Goal: Information Seeking & Learning: Learn about a topic

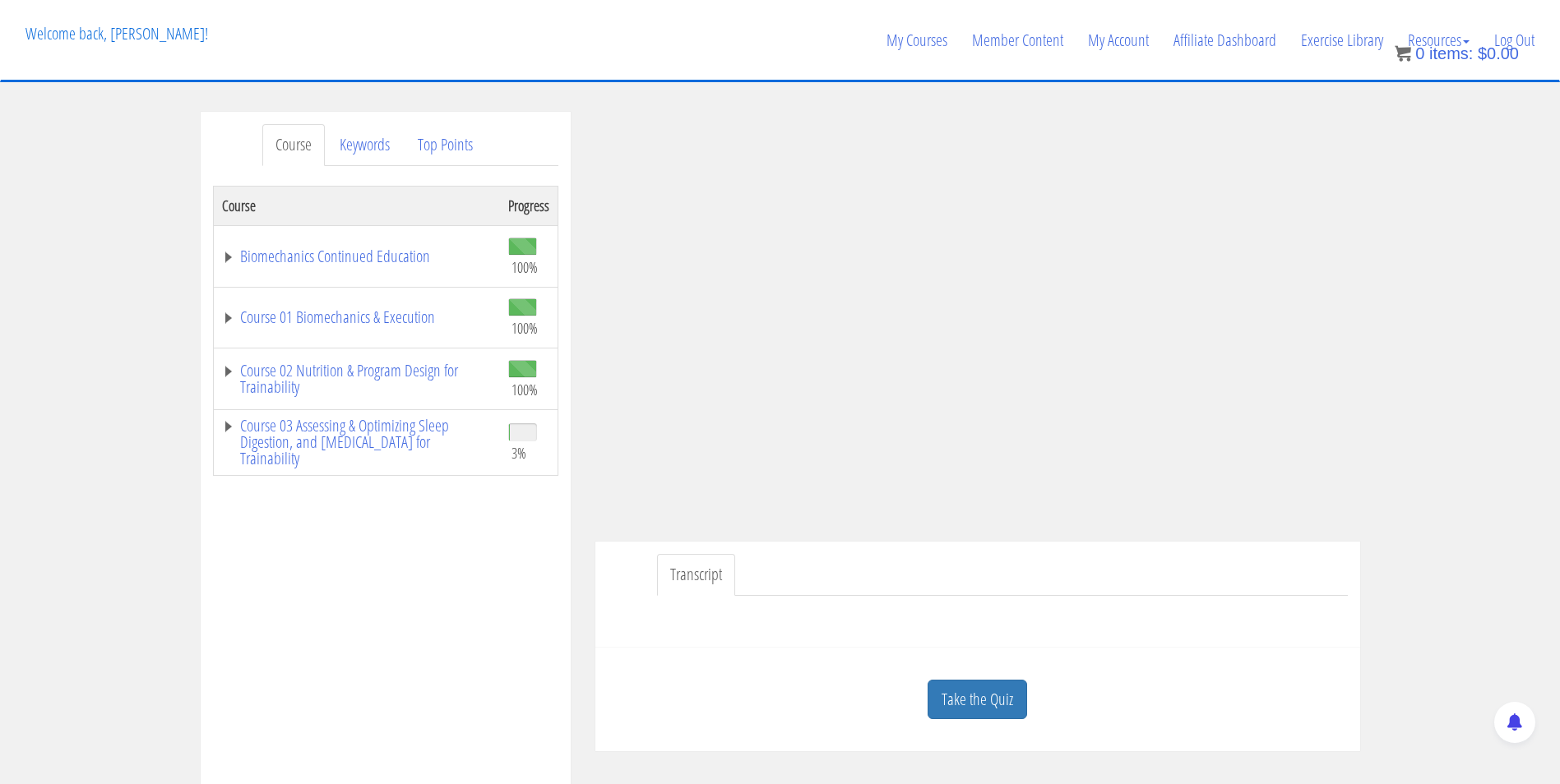
scroll to position [428, 0]
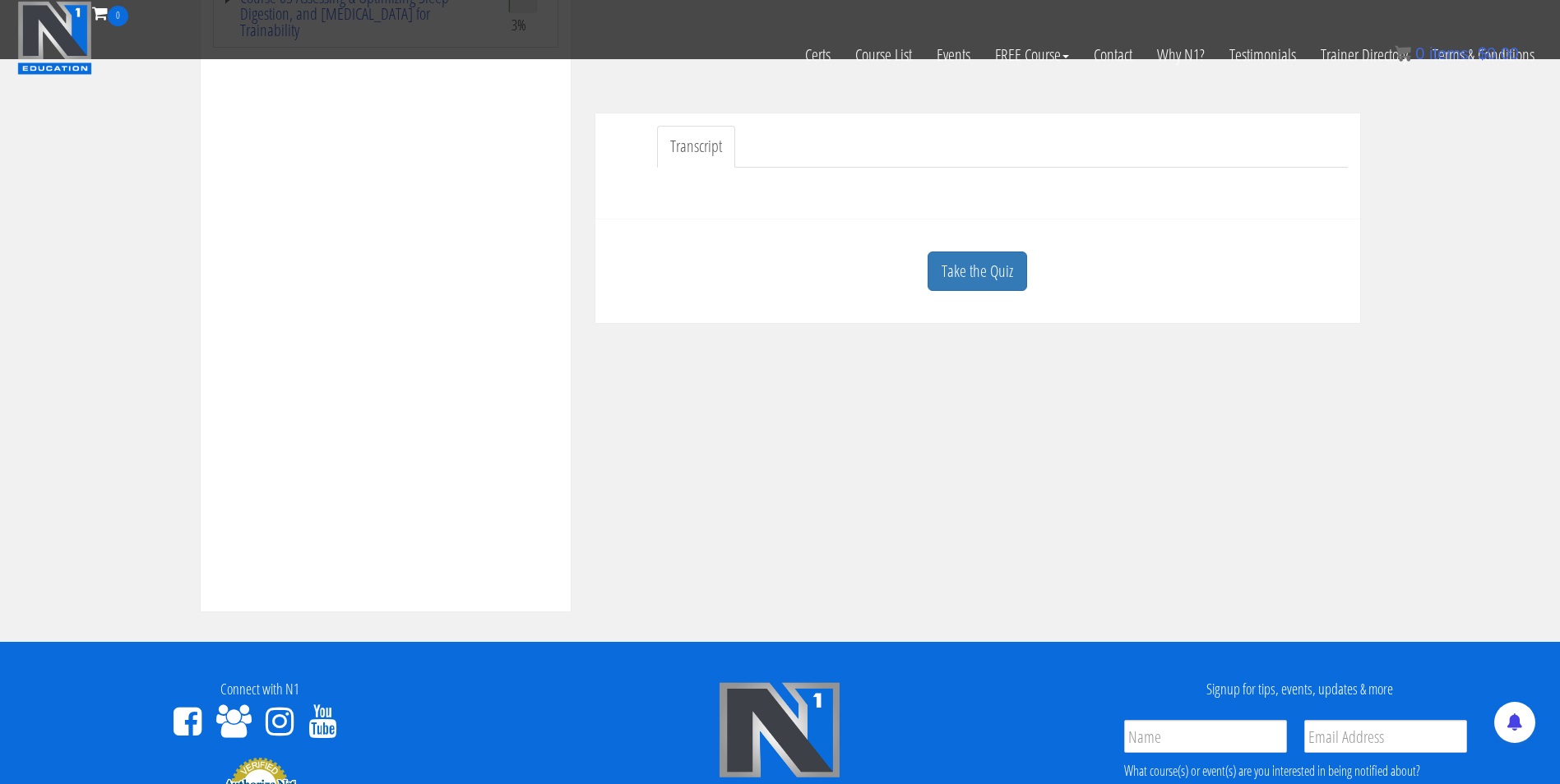
click at [967, 274] on link "Take the Quiz" at bounding box center [977, 271] width 99 height 40
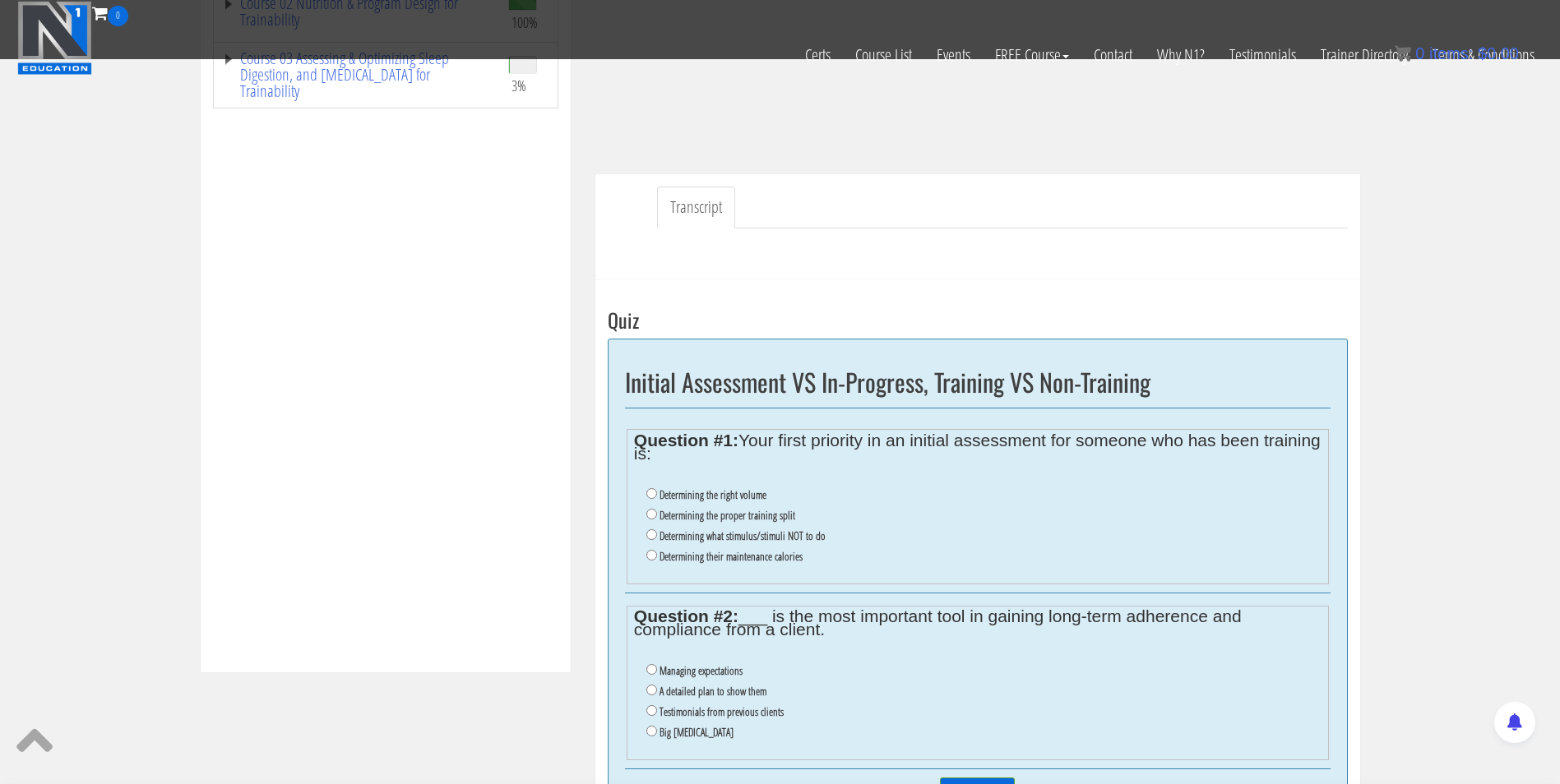
scroll to position [370, 0]
click at [650, 547] on input "Determining their maintenance calories" at bounding box center [651, 553] width 11 height 11
radio input "true"
click at [649, 532] on input "Determining what stimulus/stimuli NOT to do" at bounding box center [651, 532] width 11 height 11
radio input "true"
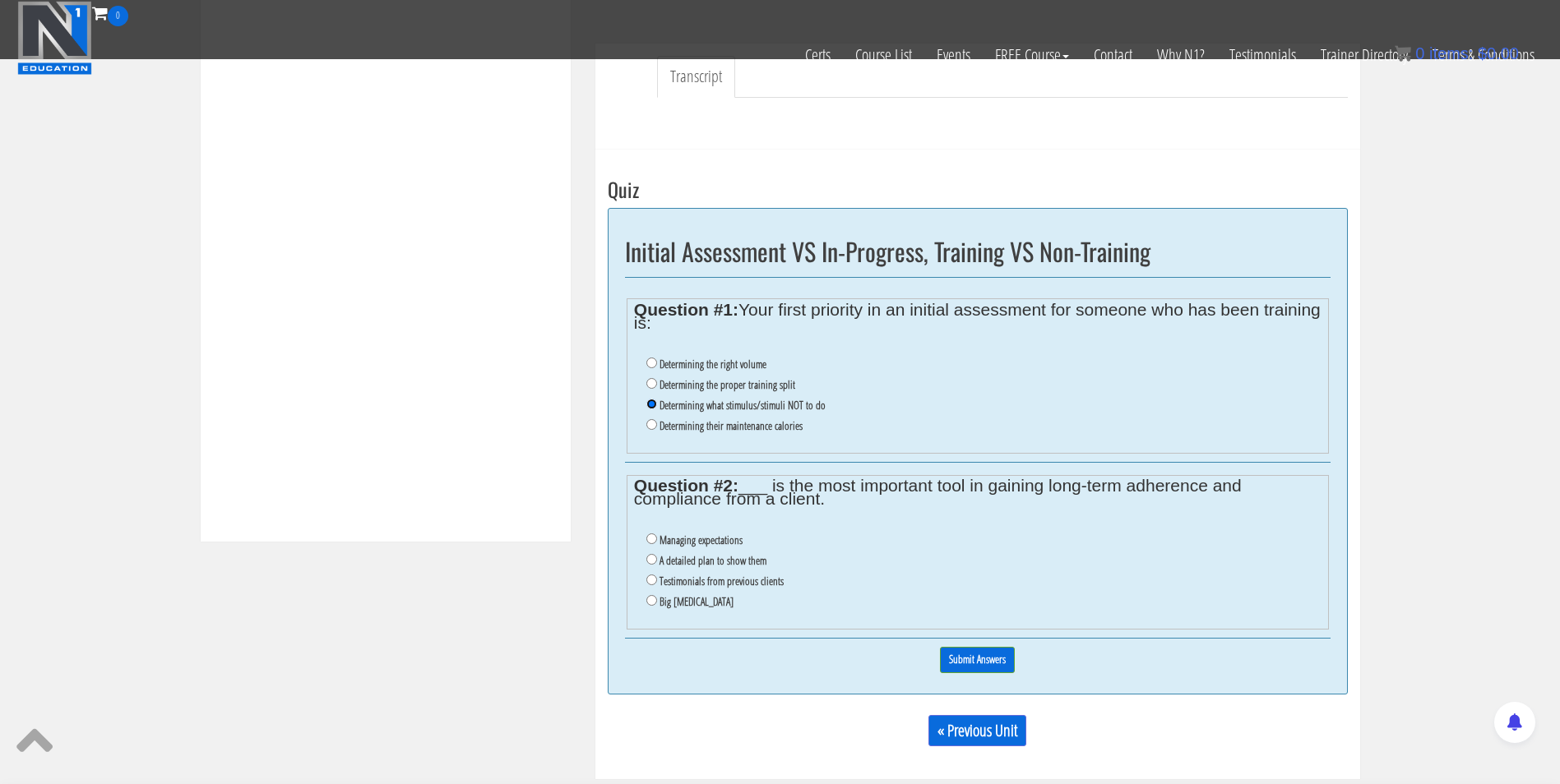
scroll to position [500, 0]
click at [649, 540] on input "Managing expectations" at bounding box center [651, 537] width 11 height 11
radio input "true"
click at [957, 661] on input "Submit Answers" at bounding box center [977, 657] width 75 height 26
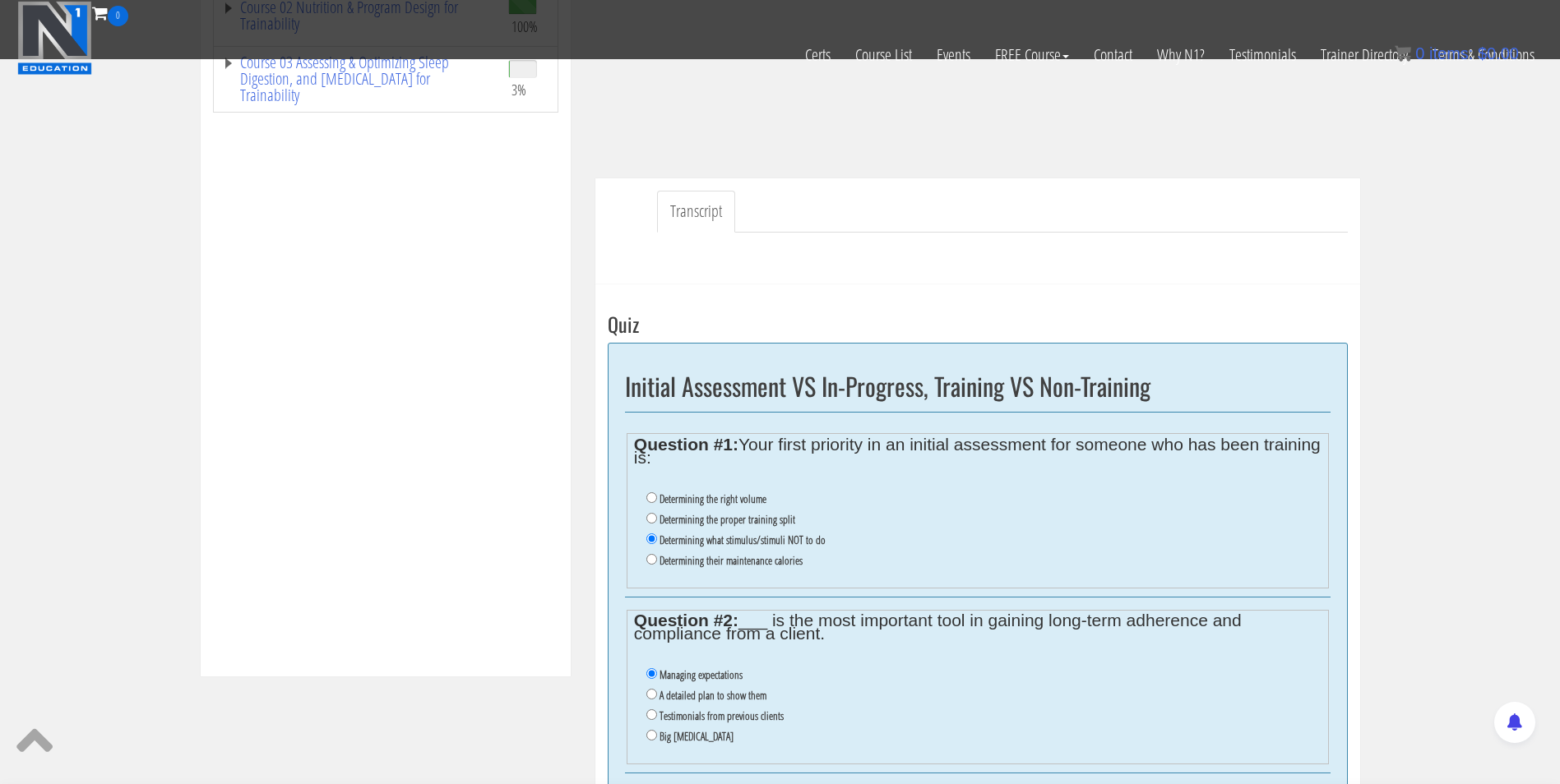
scroll to position [444, 0]
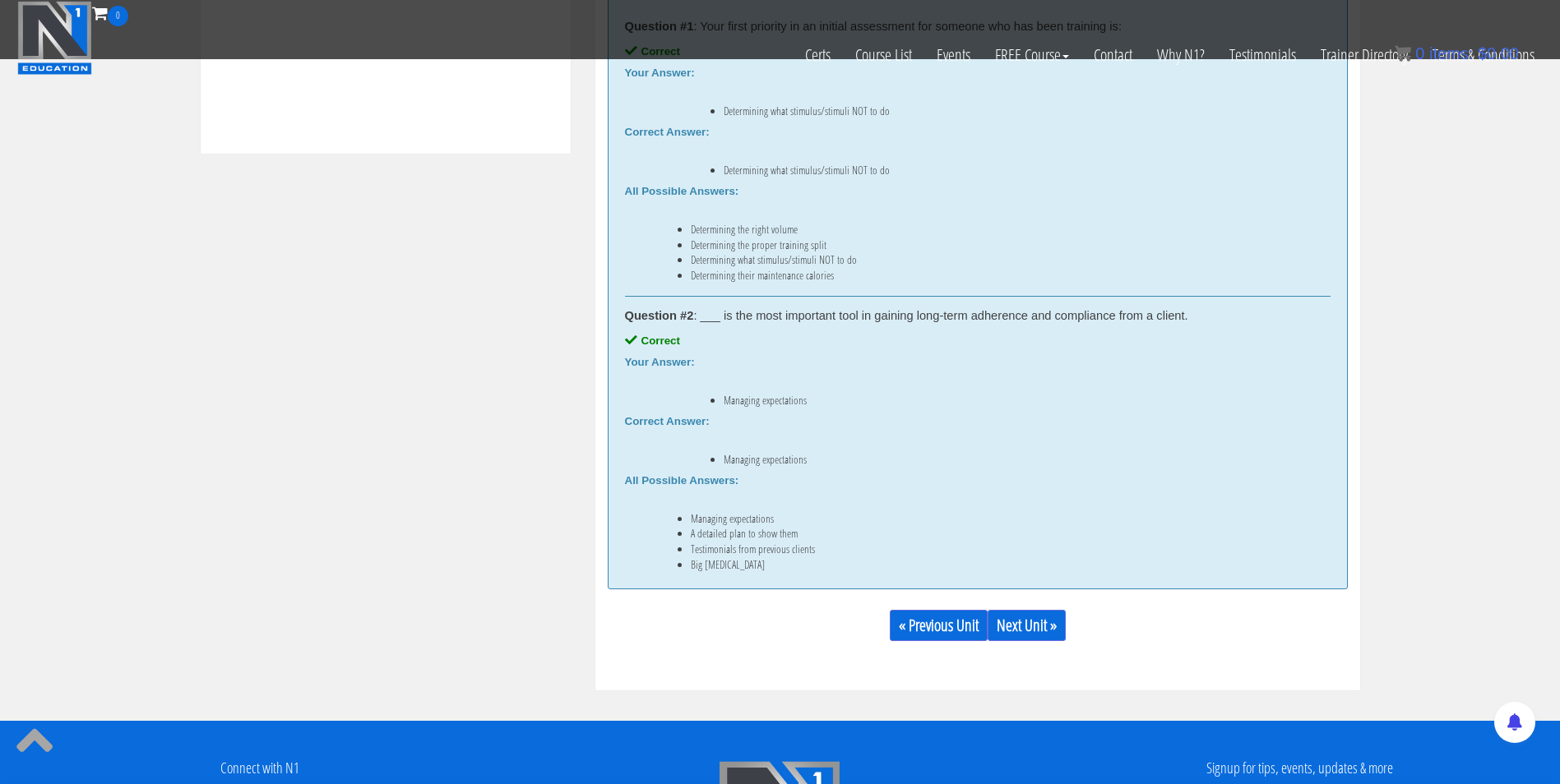
scroll to position [888, 0]
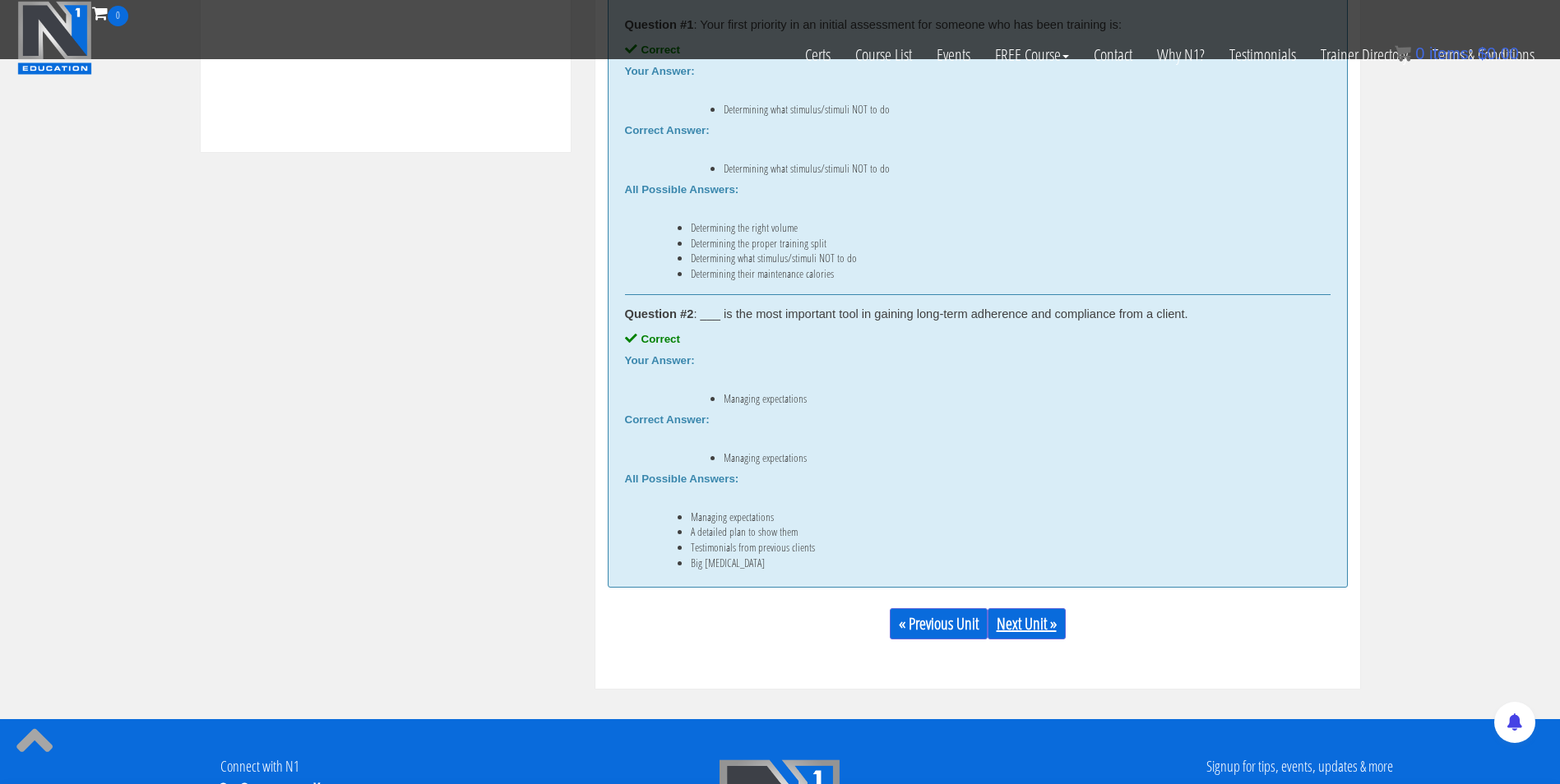
click at [1044, 624] on link "Next Unit »" at bounding box center [1027, 623] width 78 height 31
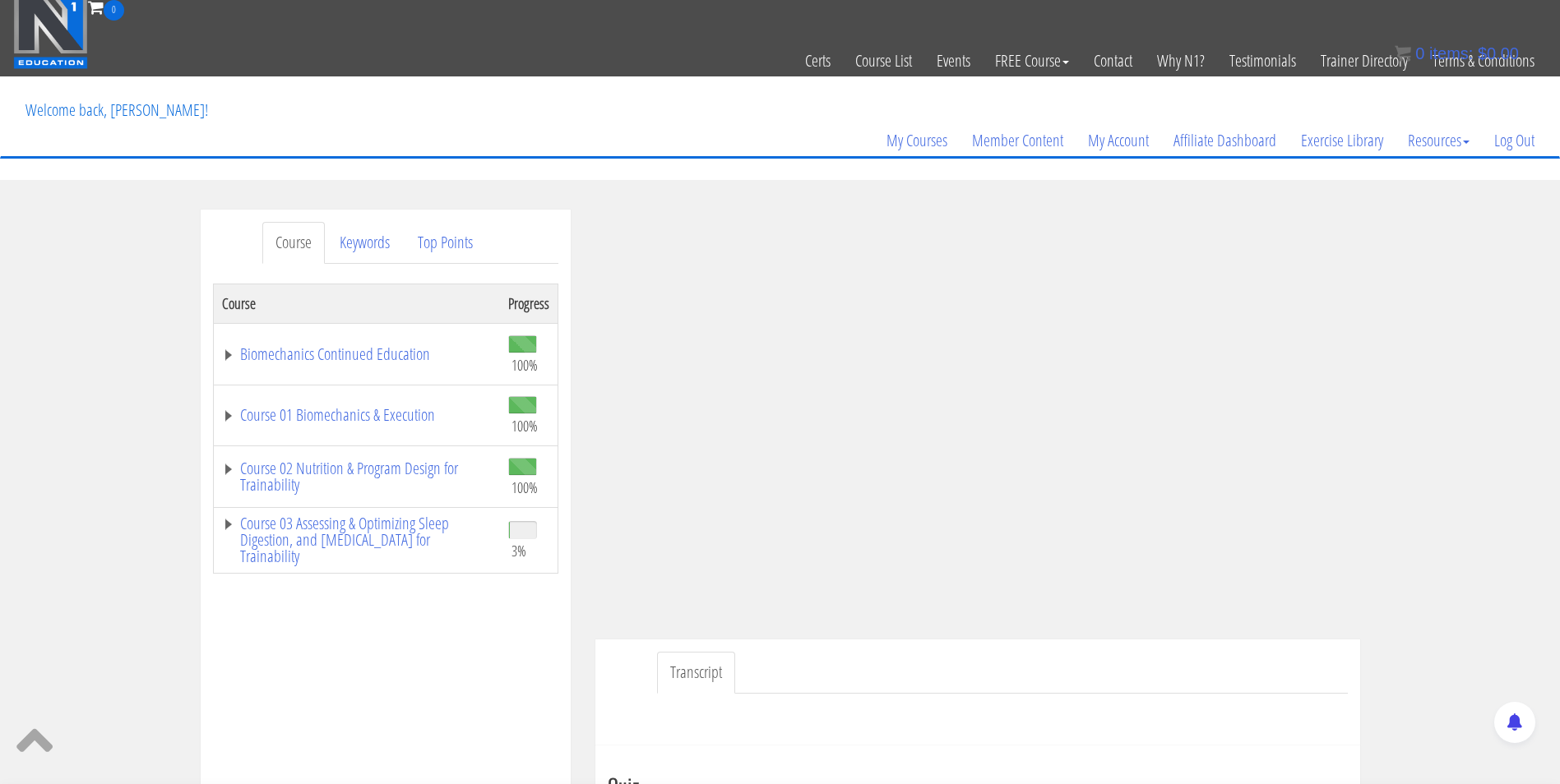
scroll to position [0, 0]
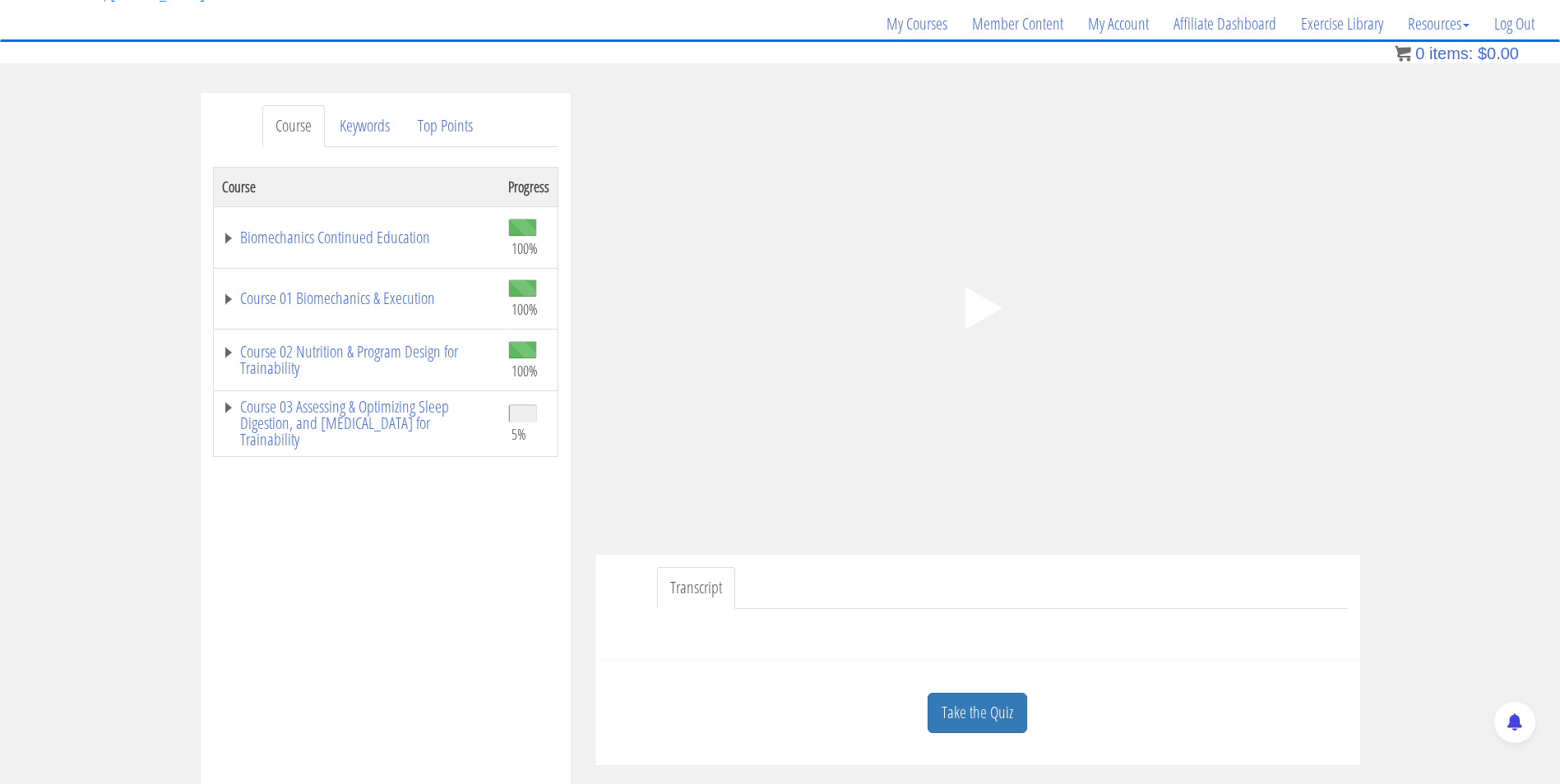
click at [965, 302] on polygon at bounding box center [983, 308] width 37 height 43
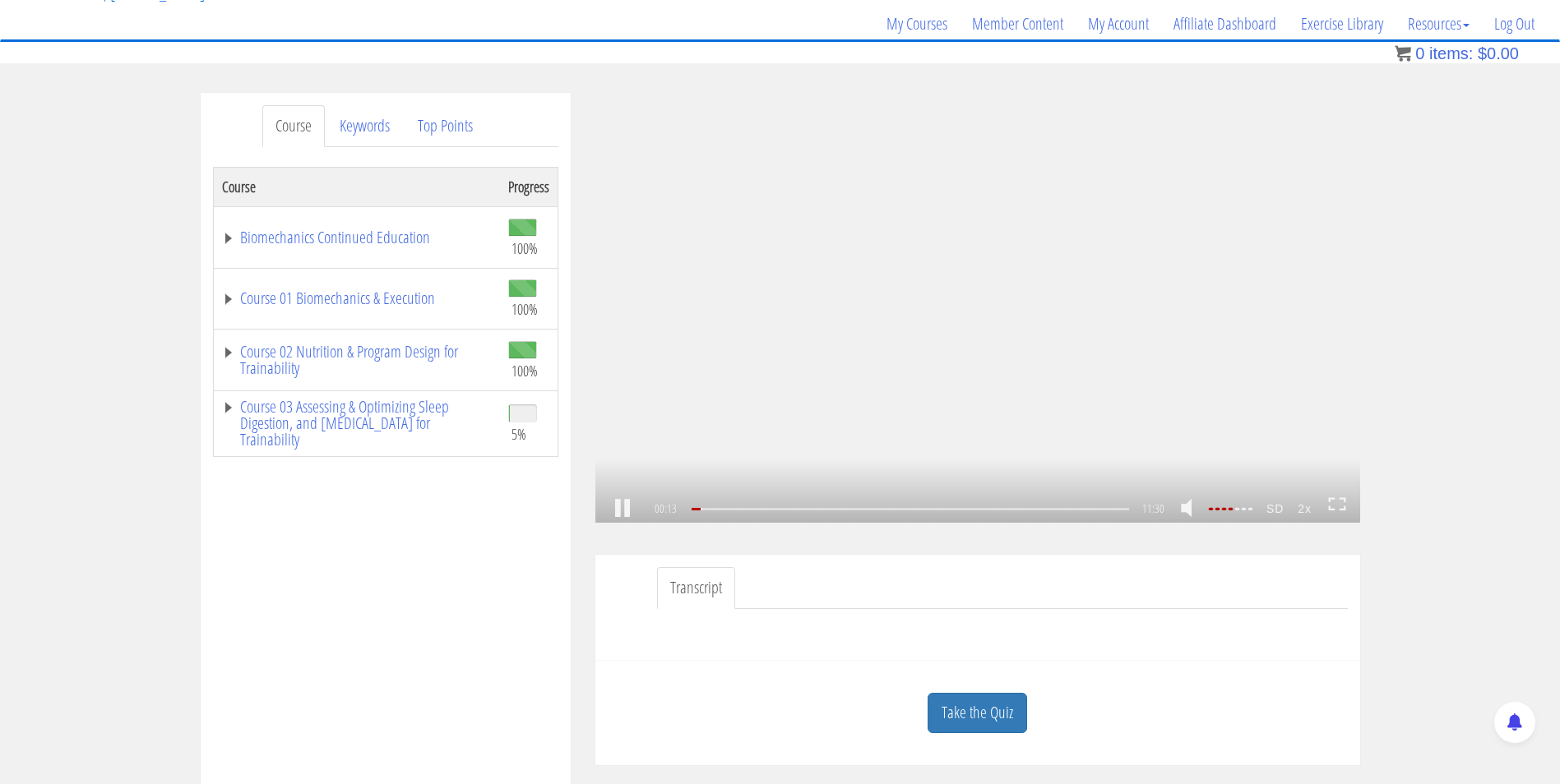
click at [1306, 509] on strong "2x" at bounding box center [1305, 509] width 28 height 27
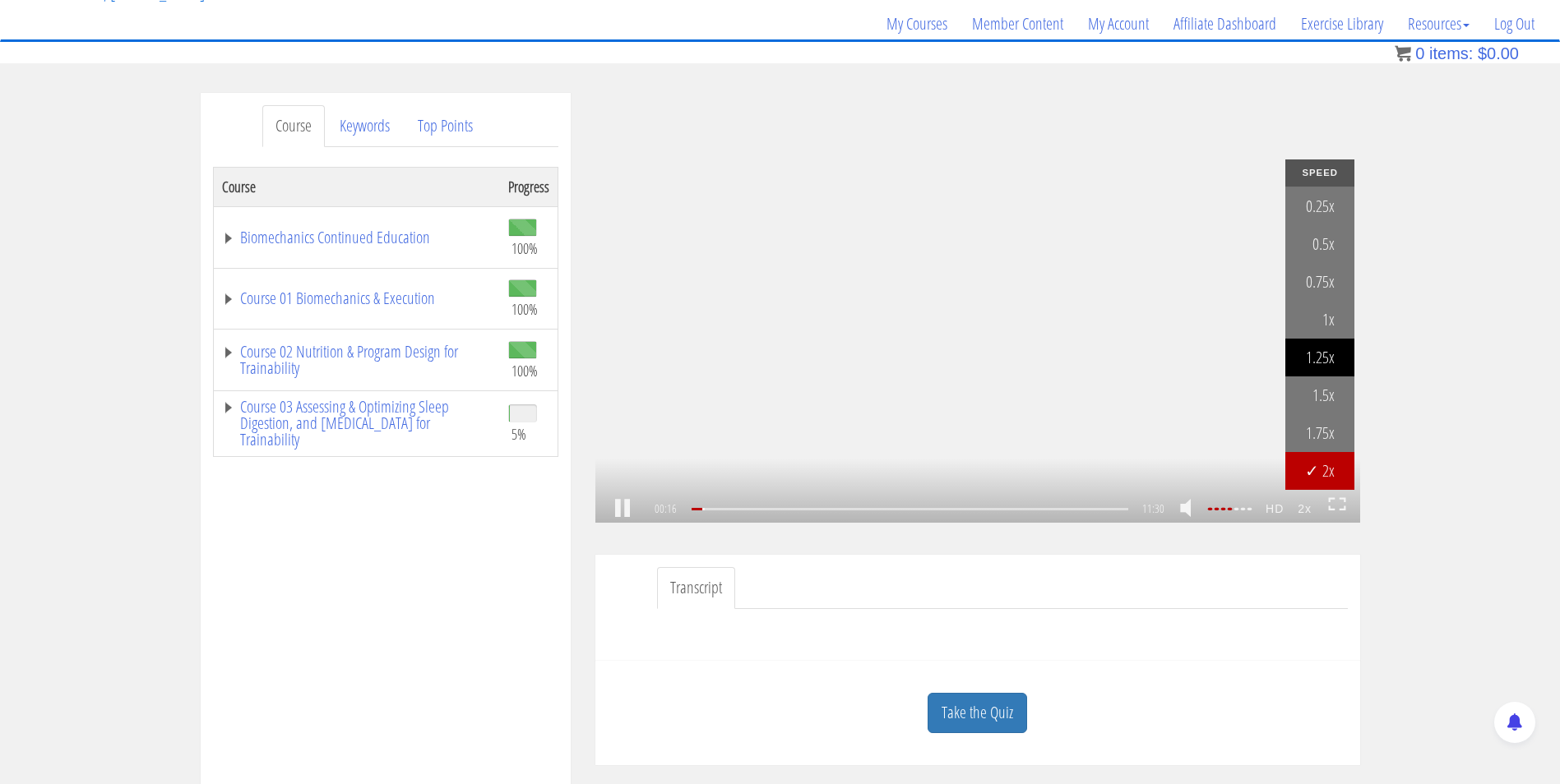
click at [1312, 362] on link "1.25x" at bounding box center [1320, 357] width 69 height 38
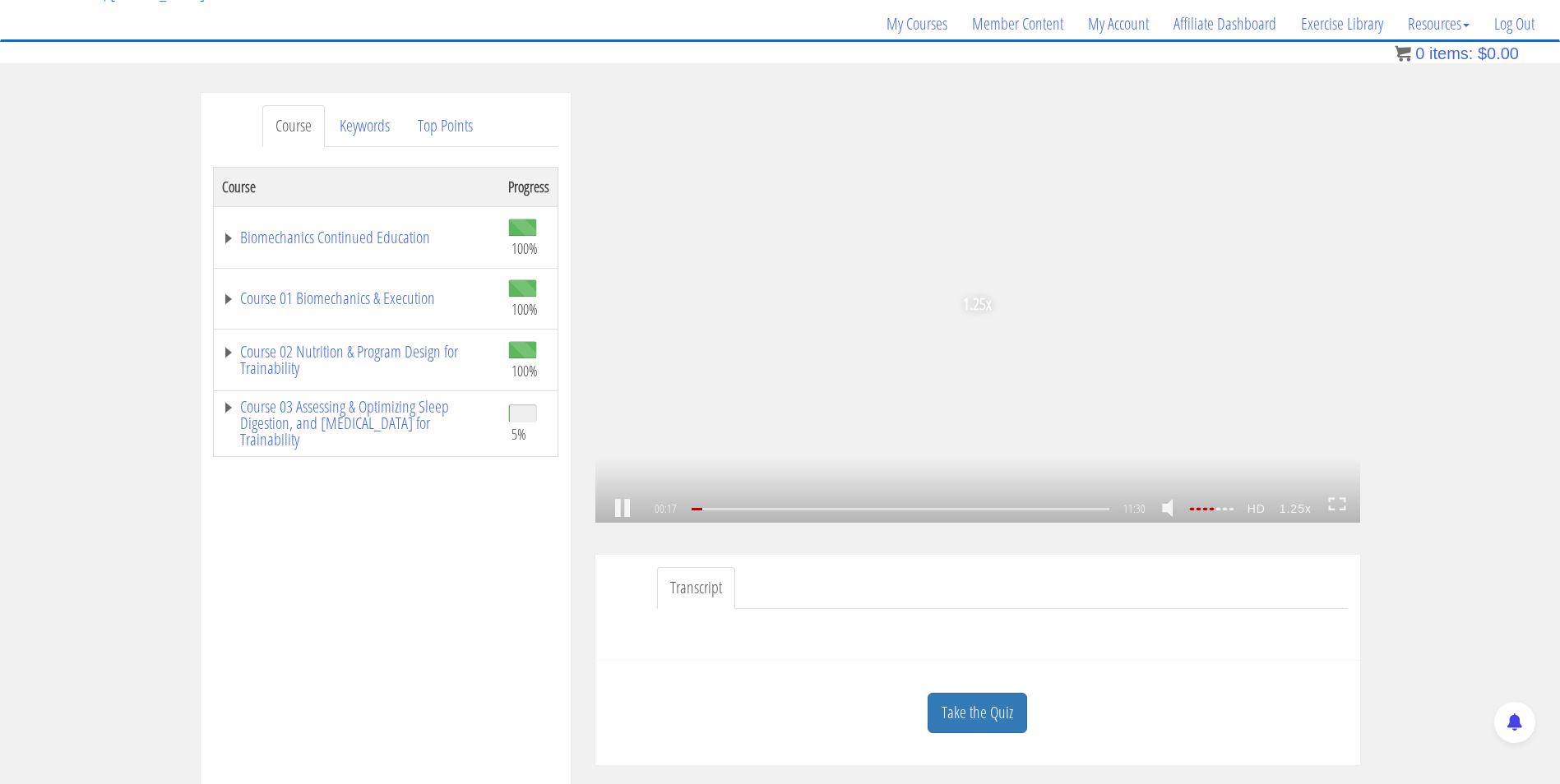
click at [1333, 505] on icon at bounding box center [1337, 505] width 18 height 14
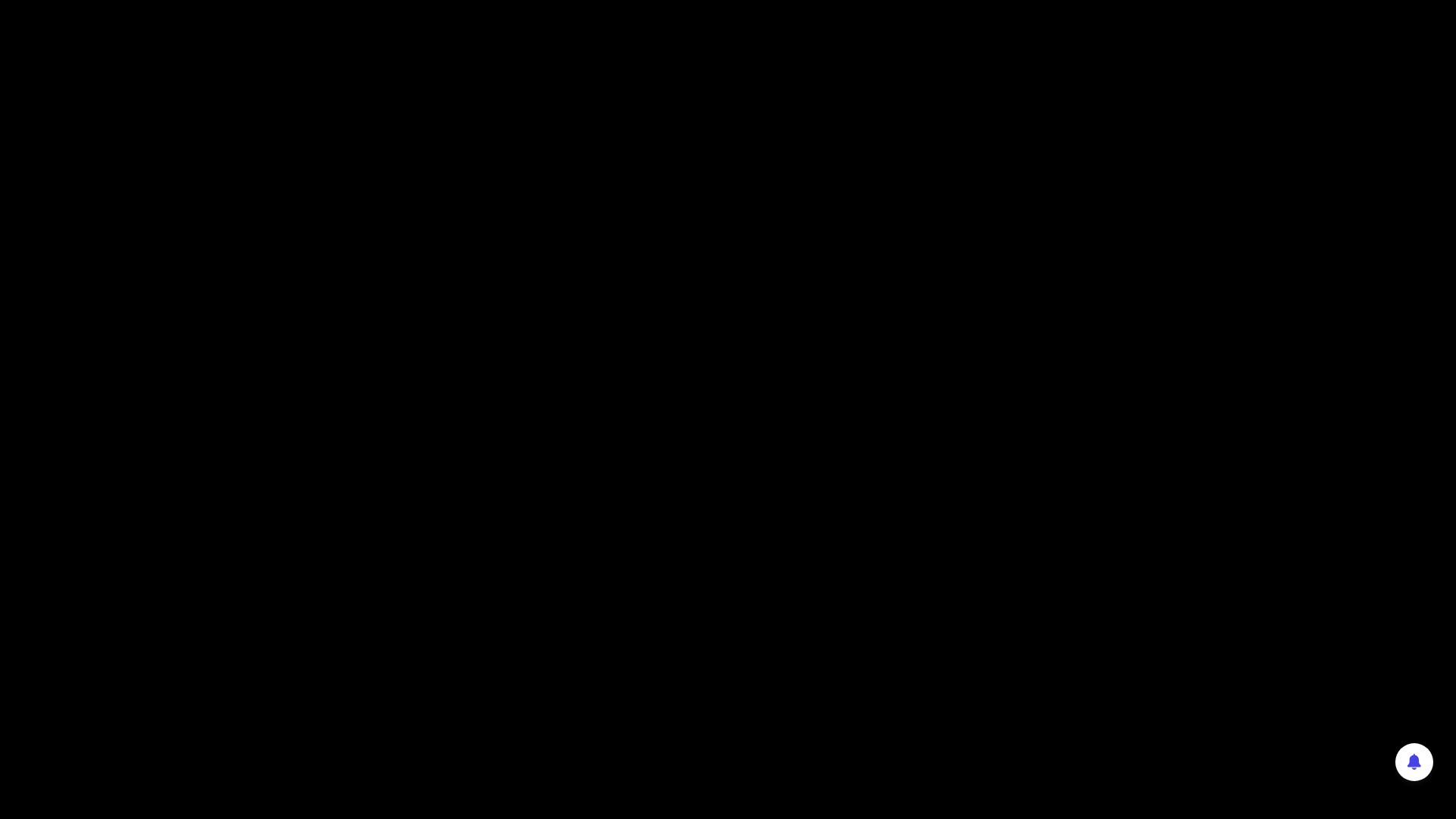
drag, startPoint x: 707, startPoint y: 660, endPoint x: 628, endPoint y: 543, distance: 141.2
click at [628, 543] on div "1.25x .a{fill:#000;opacity:0.65;}.b{fill:#fff;opacity:1.0;} .fp-color-play{opac…" at bounding box center [728, 409] width 1456 height 819
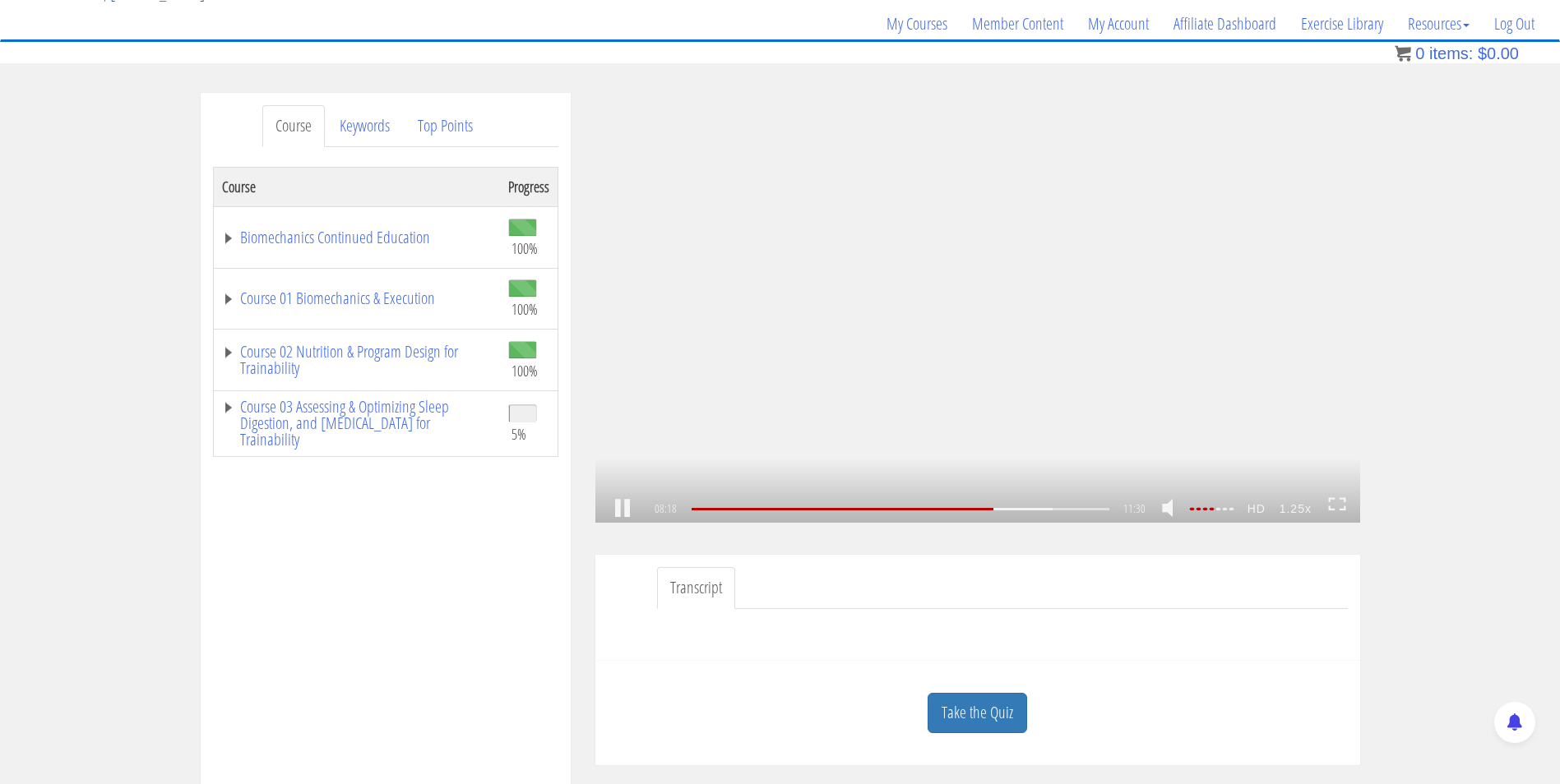
click at [1337, 500] on icon at bounding box center [1337, 505] width 18 height 14
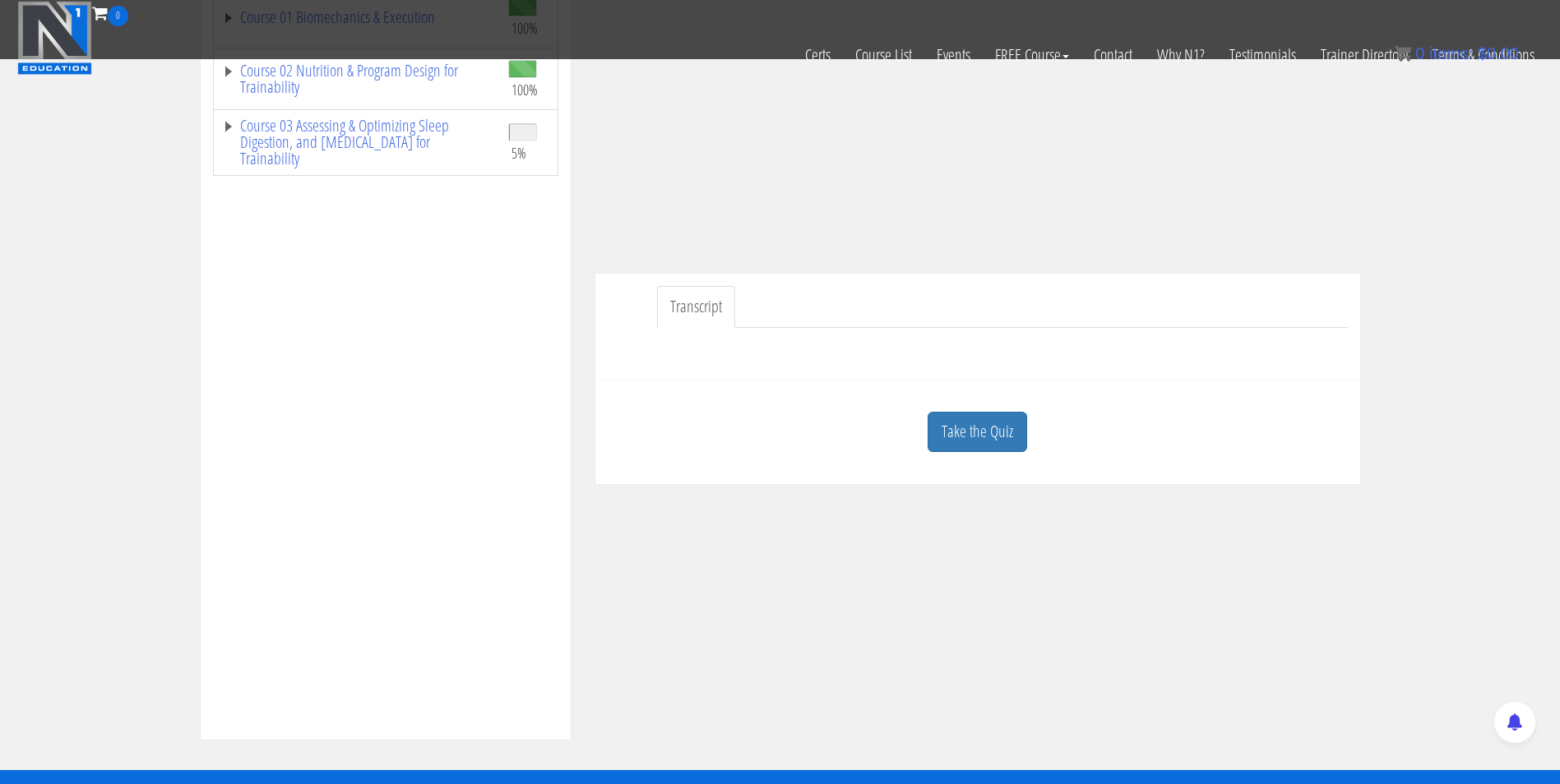
scroll to position [299, 0]
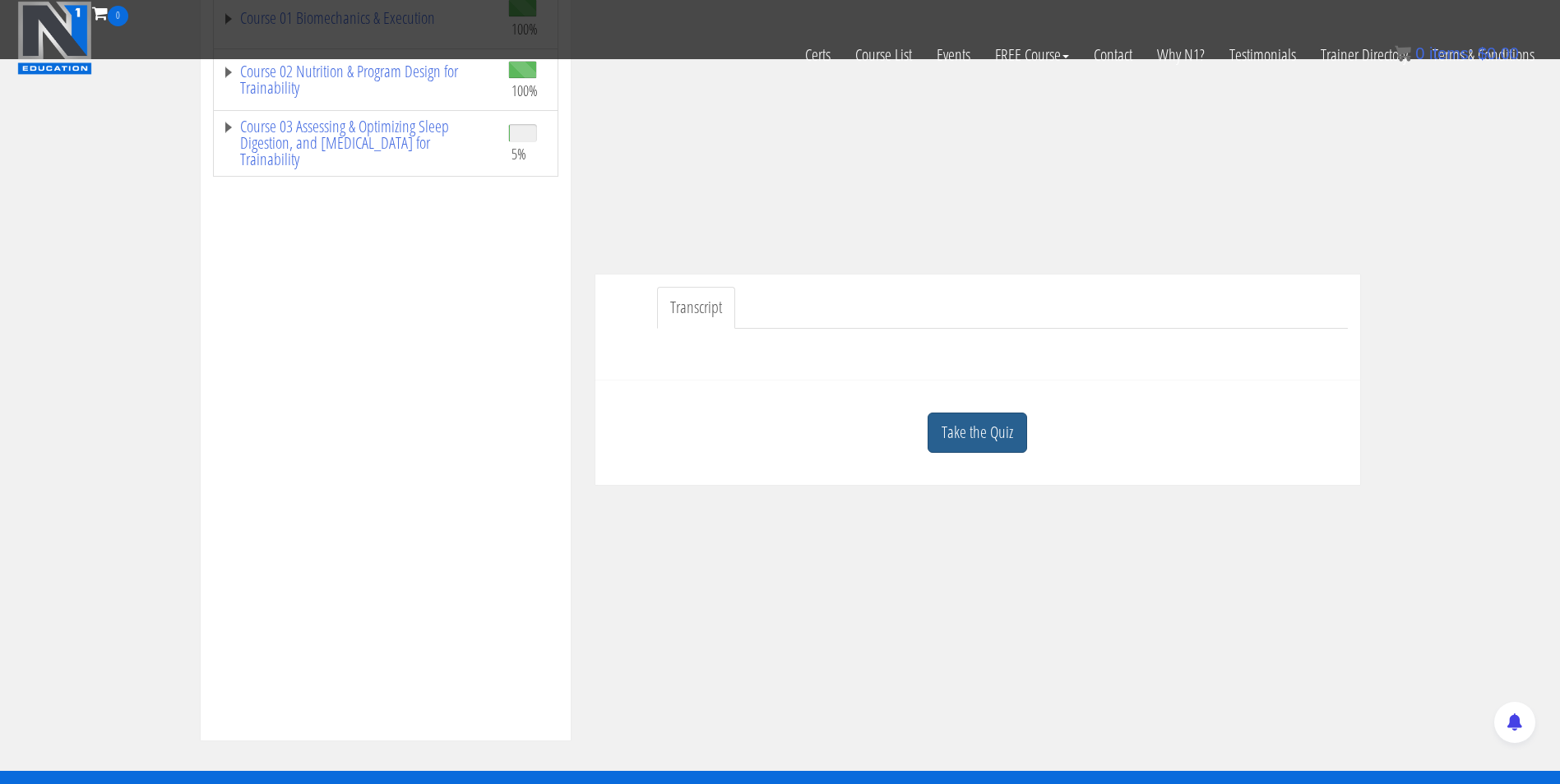
click at [977, 432] on link "Take the Quiz" at bounding box center [977, 432] width 99 height 40
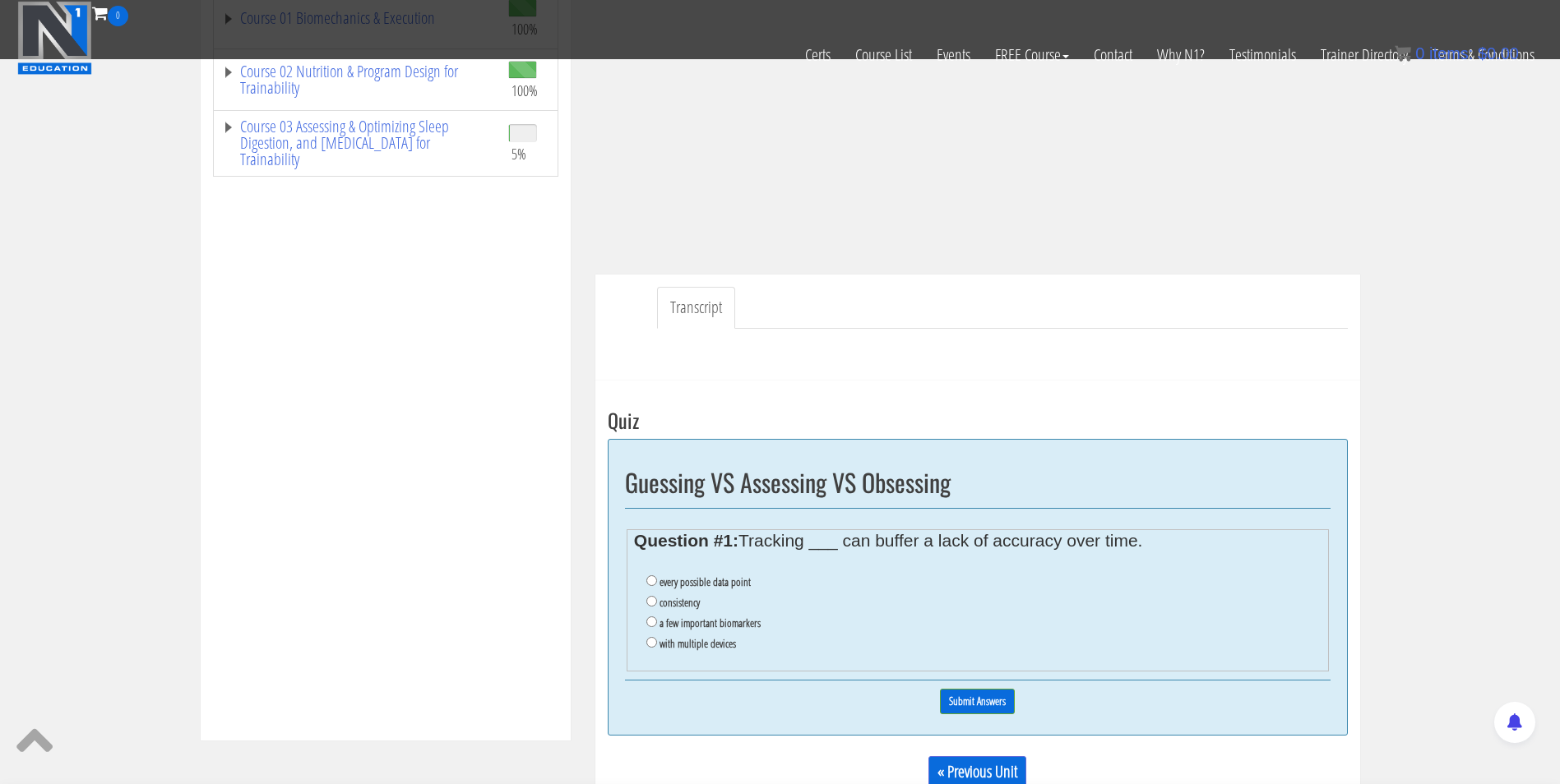
click at [669, 599] on label "consistency" at bounding box center [679, 602] width 40 height 13
click at [657, 599] on input "consistency" at bounding box center [651, 601] width 11 height 11
radio input "true"
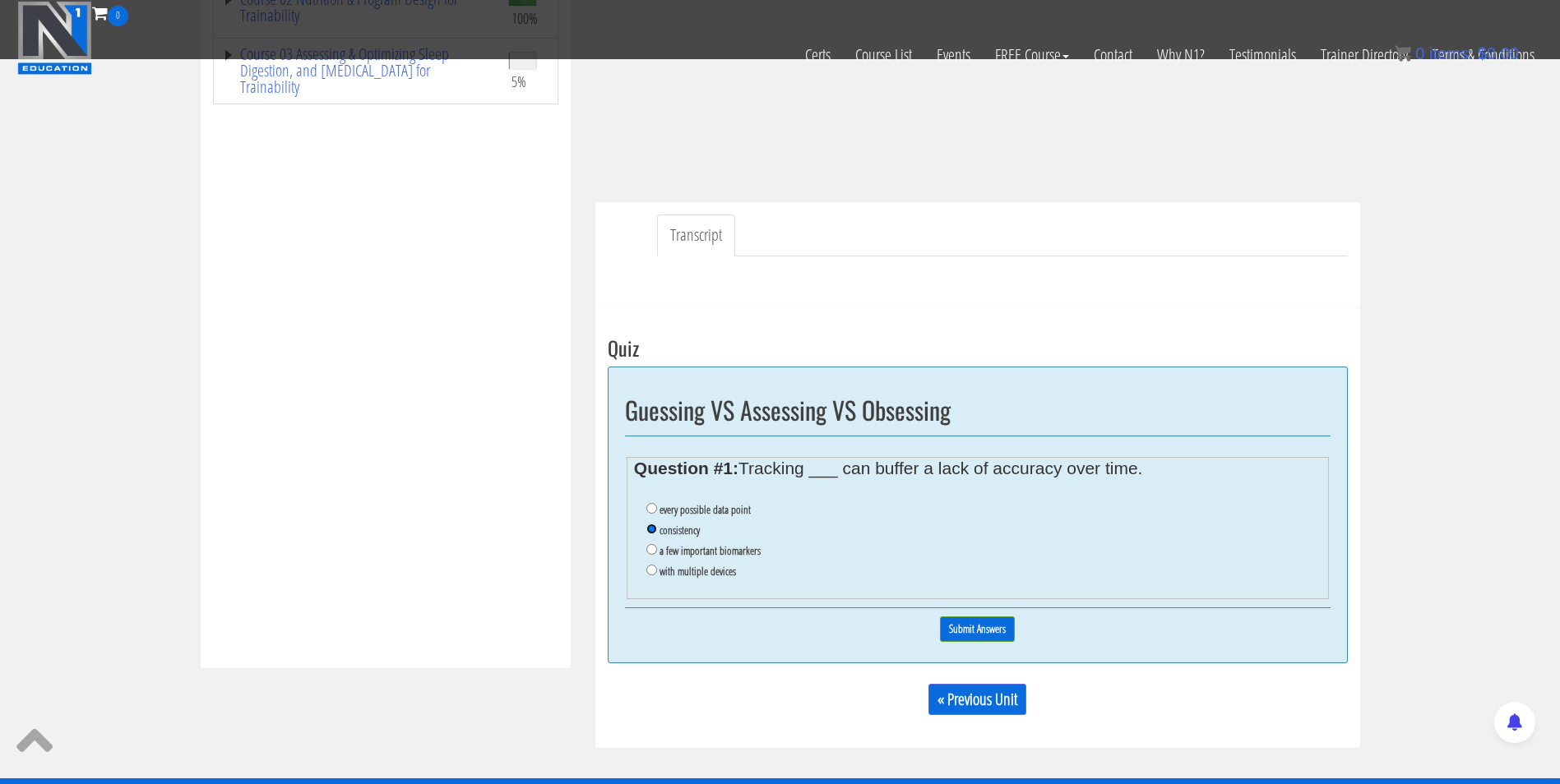
scroll to position [371, 0]
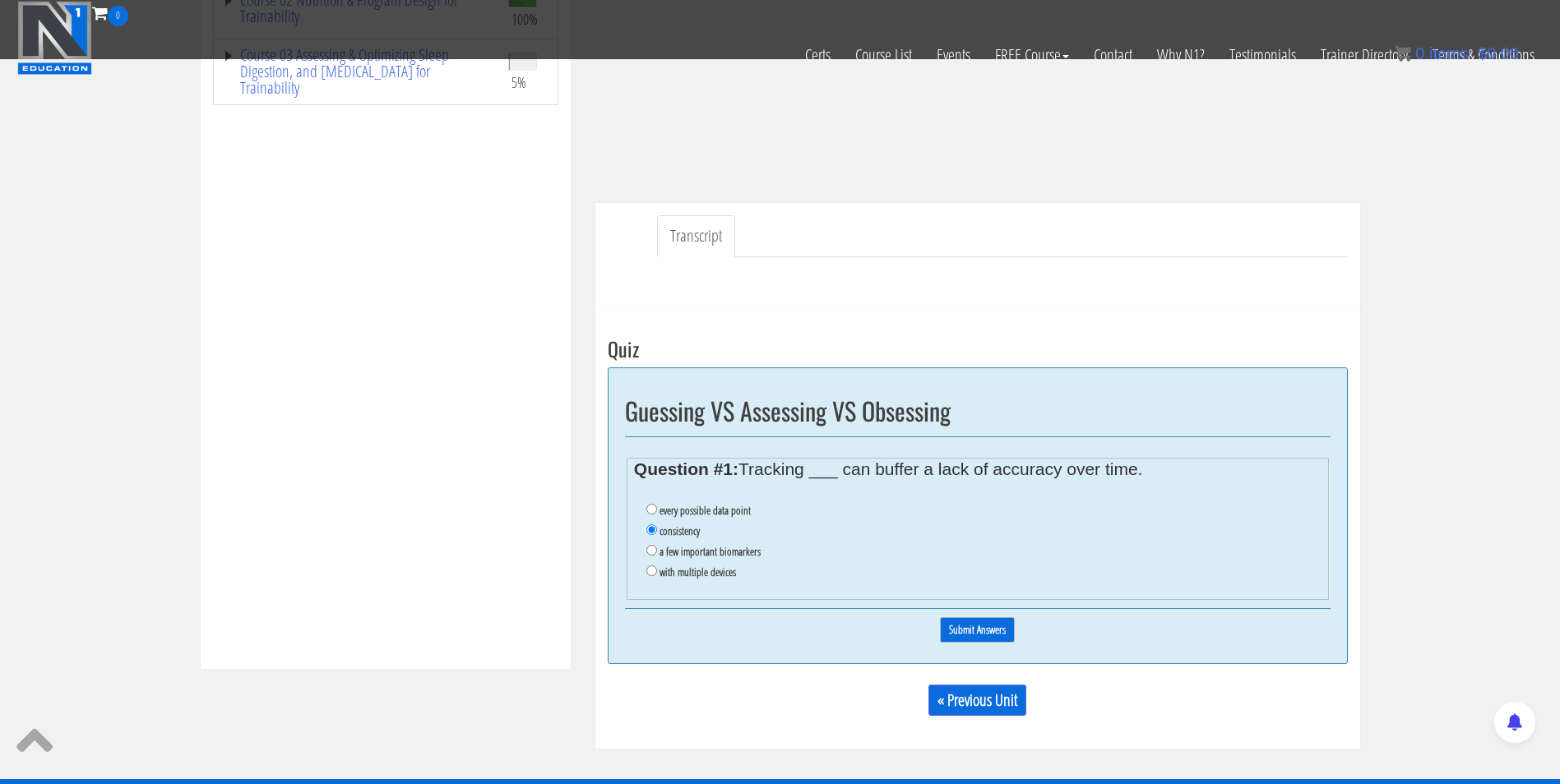
click at [965, 623] on input "Submit Answers" at bounding box center [977, 630] width 75 height 26
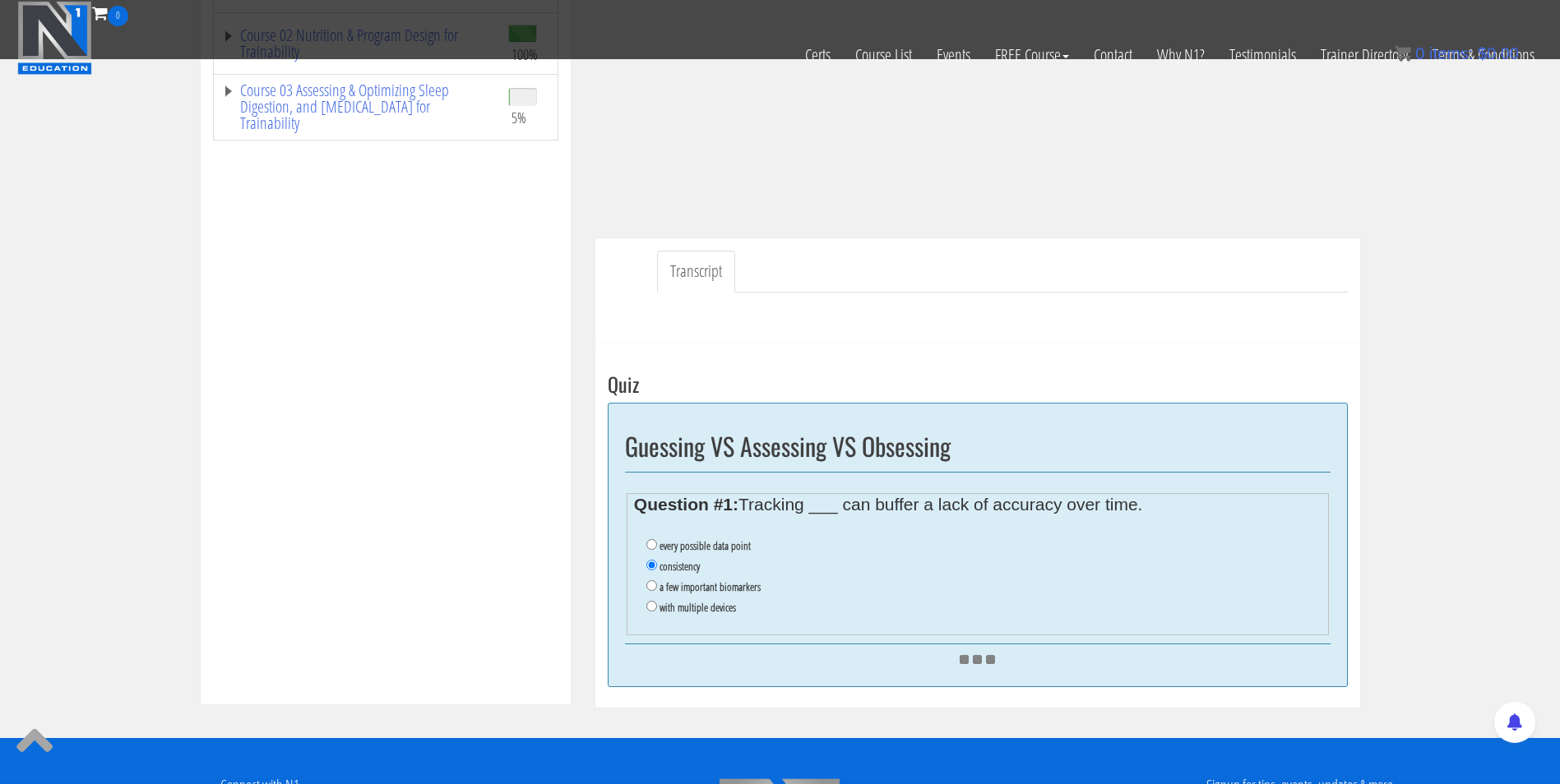
scroll to position [334, 0]
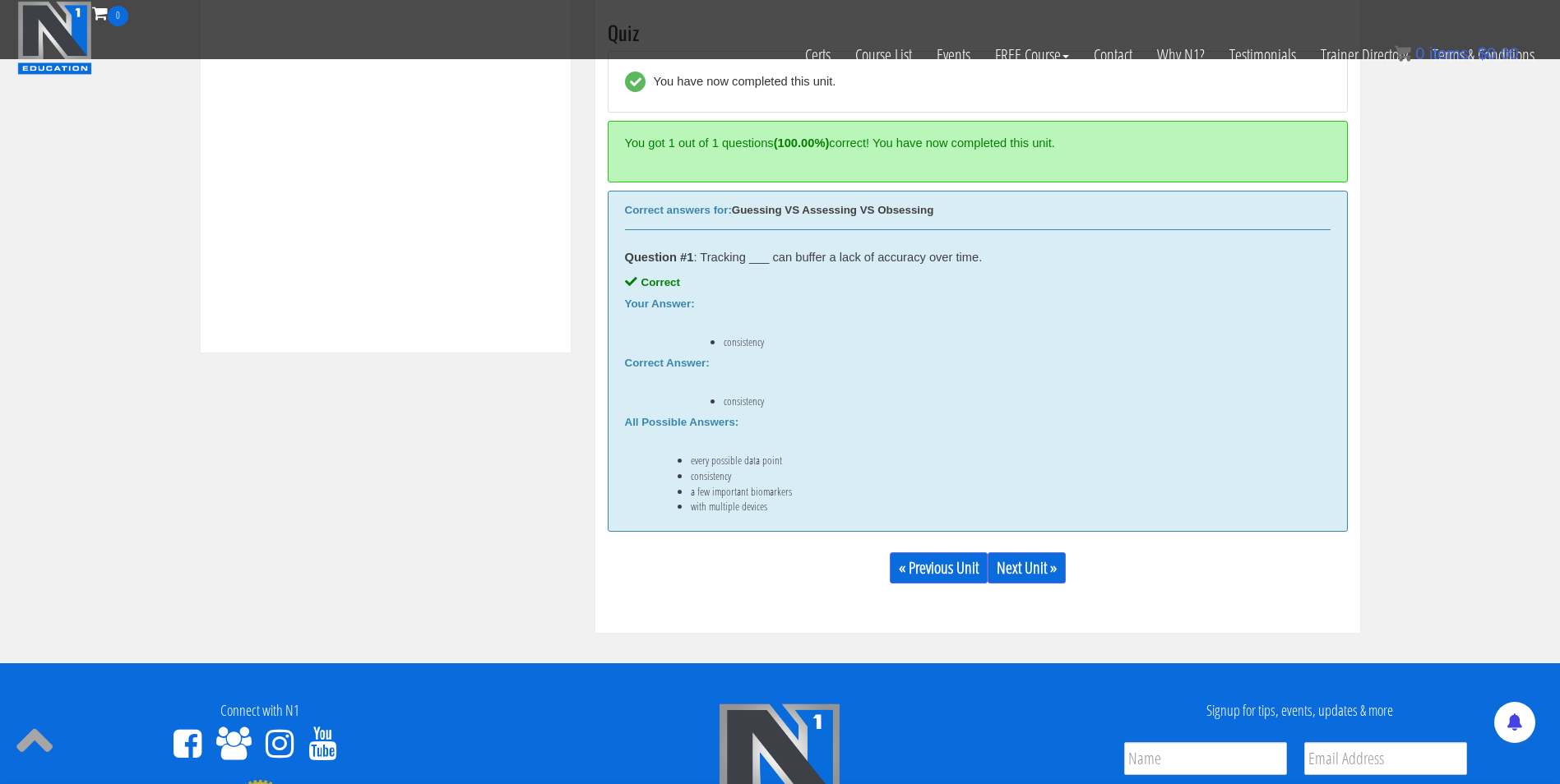
scroll to position [686, 0]
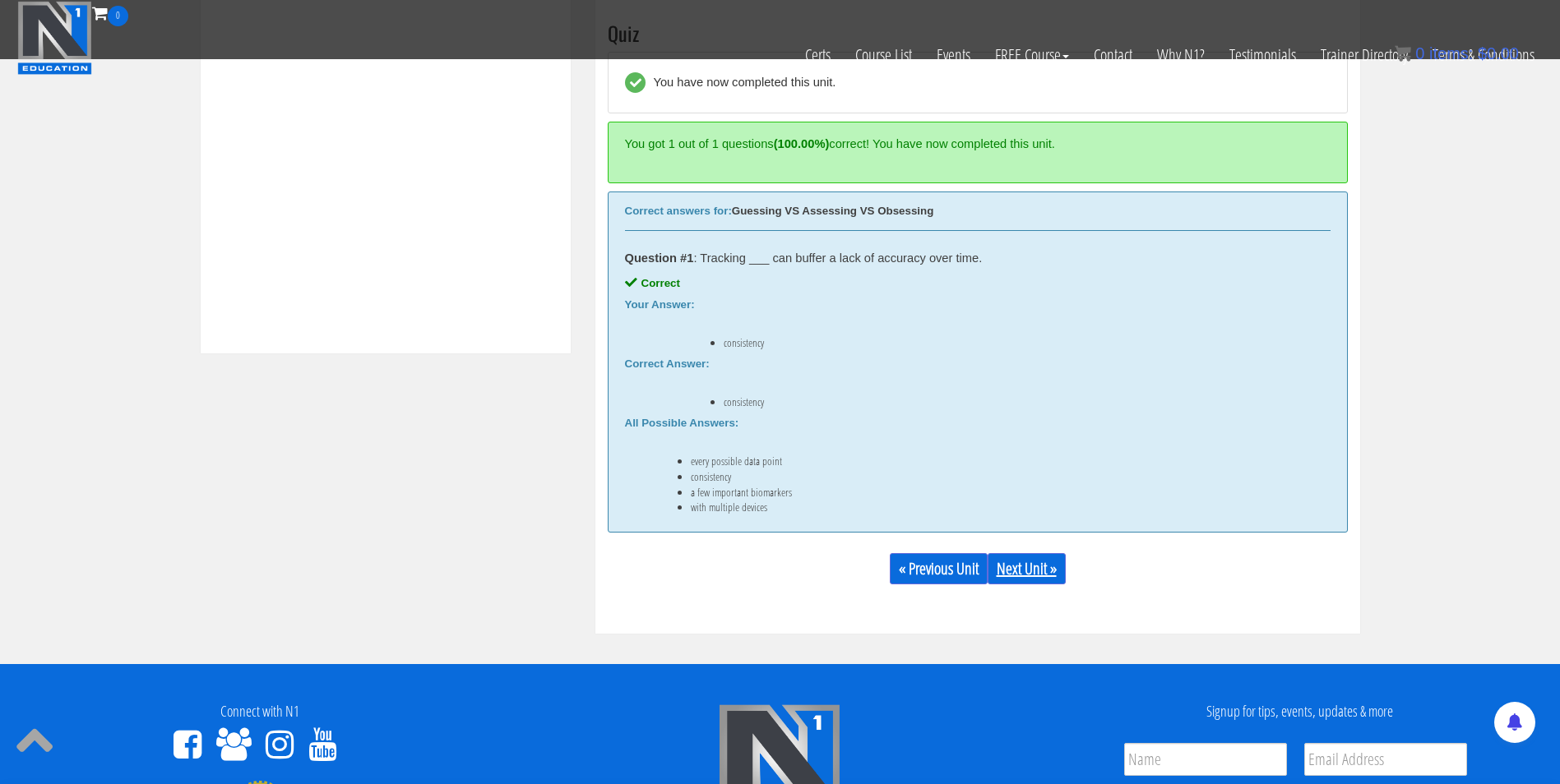
click at [1029, 564] on link "Next Unit »" at bounding box center [1027, 568] width 78 height 31
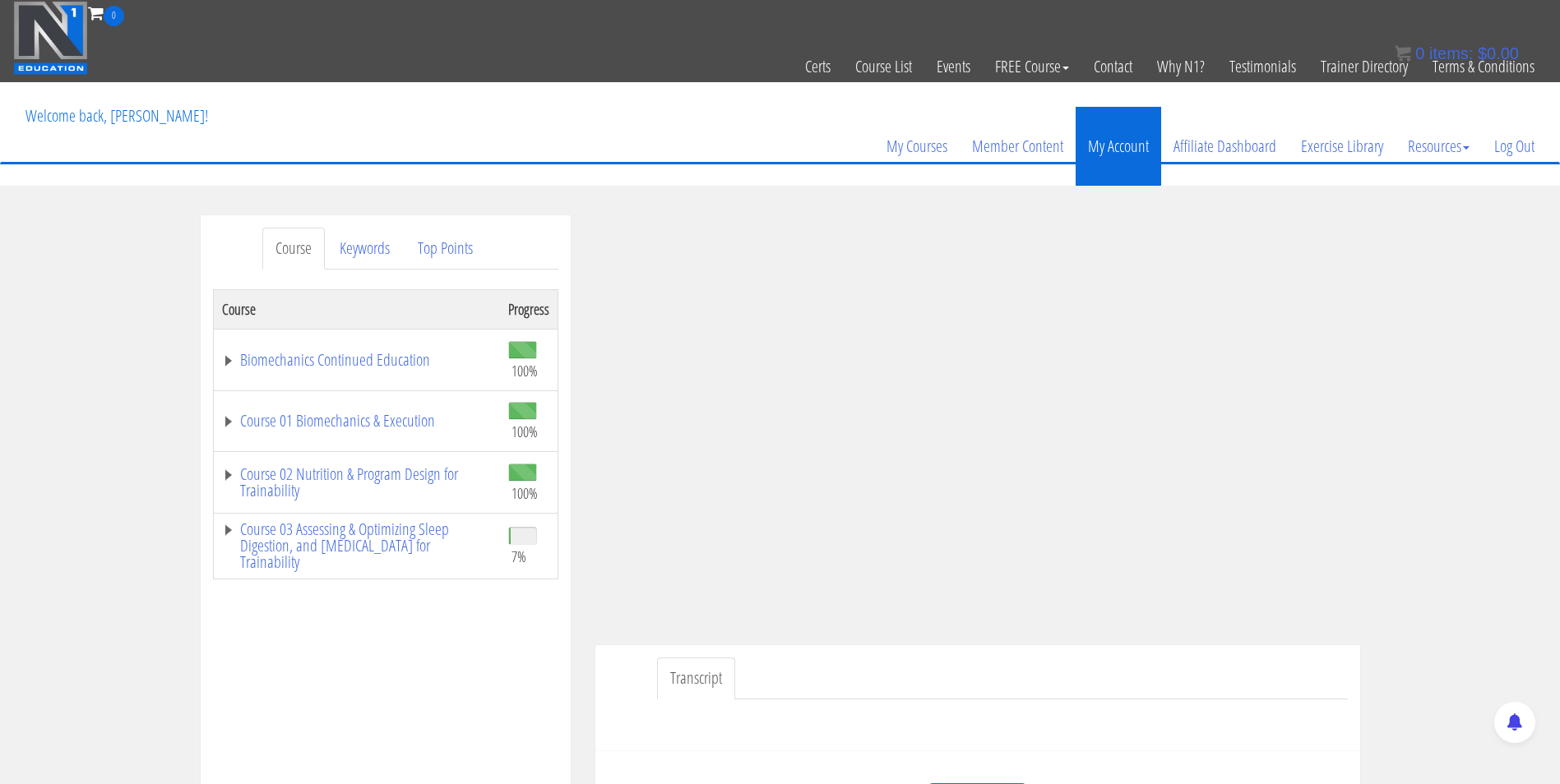
click at [1107, 145] on link "My Account" at bounding box center [1118, 145] width 85 height 79
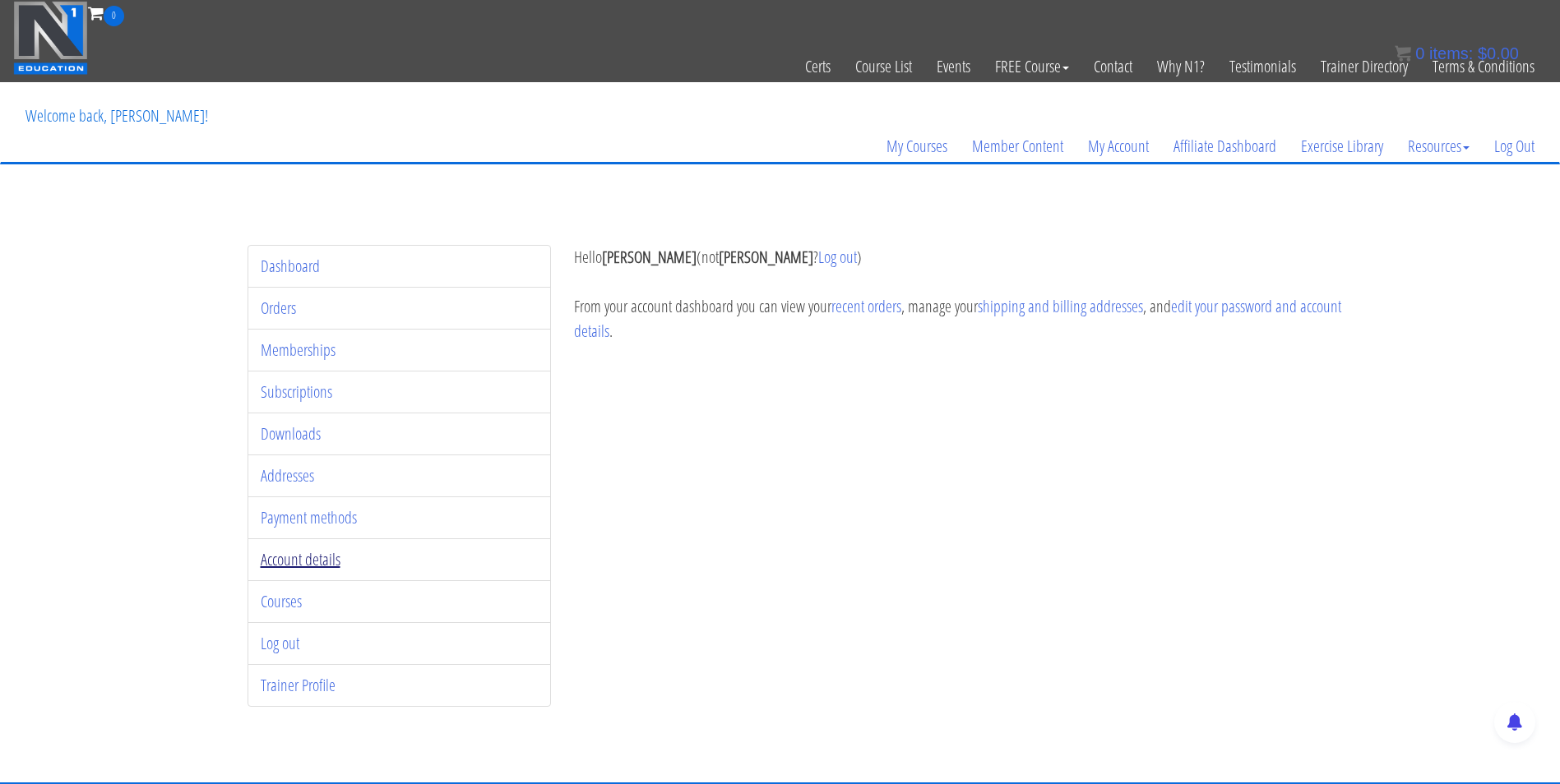
click at [280, 559] on link "Account details" at bounding box center [301, 559] width 80 height 22
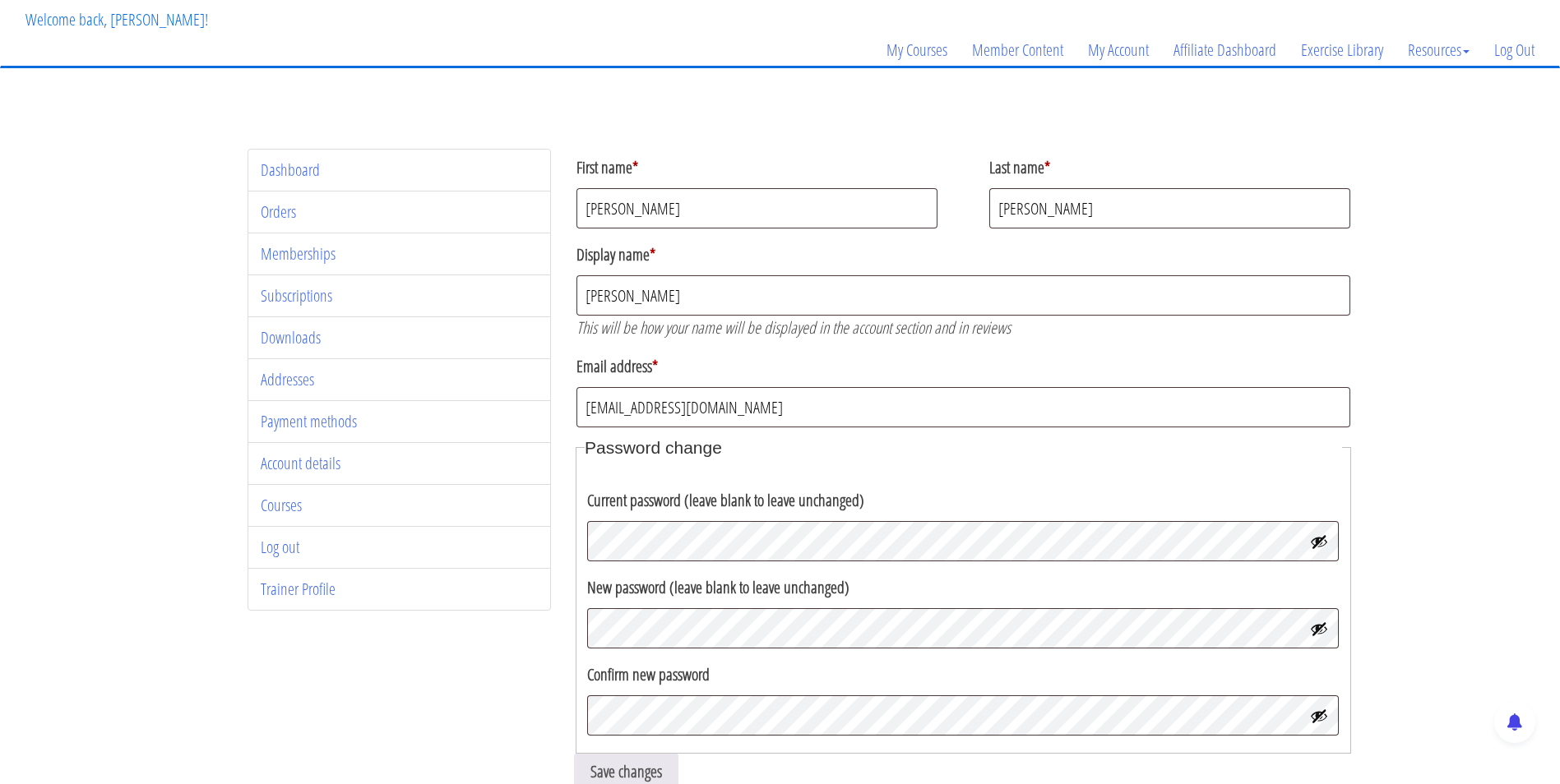
scroll to position [95, 0]
click at [288, 591] on link "Trainer Profile" at bounding box center [298, 589] width 75 height 22
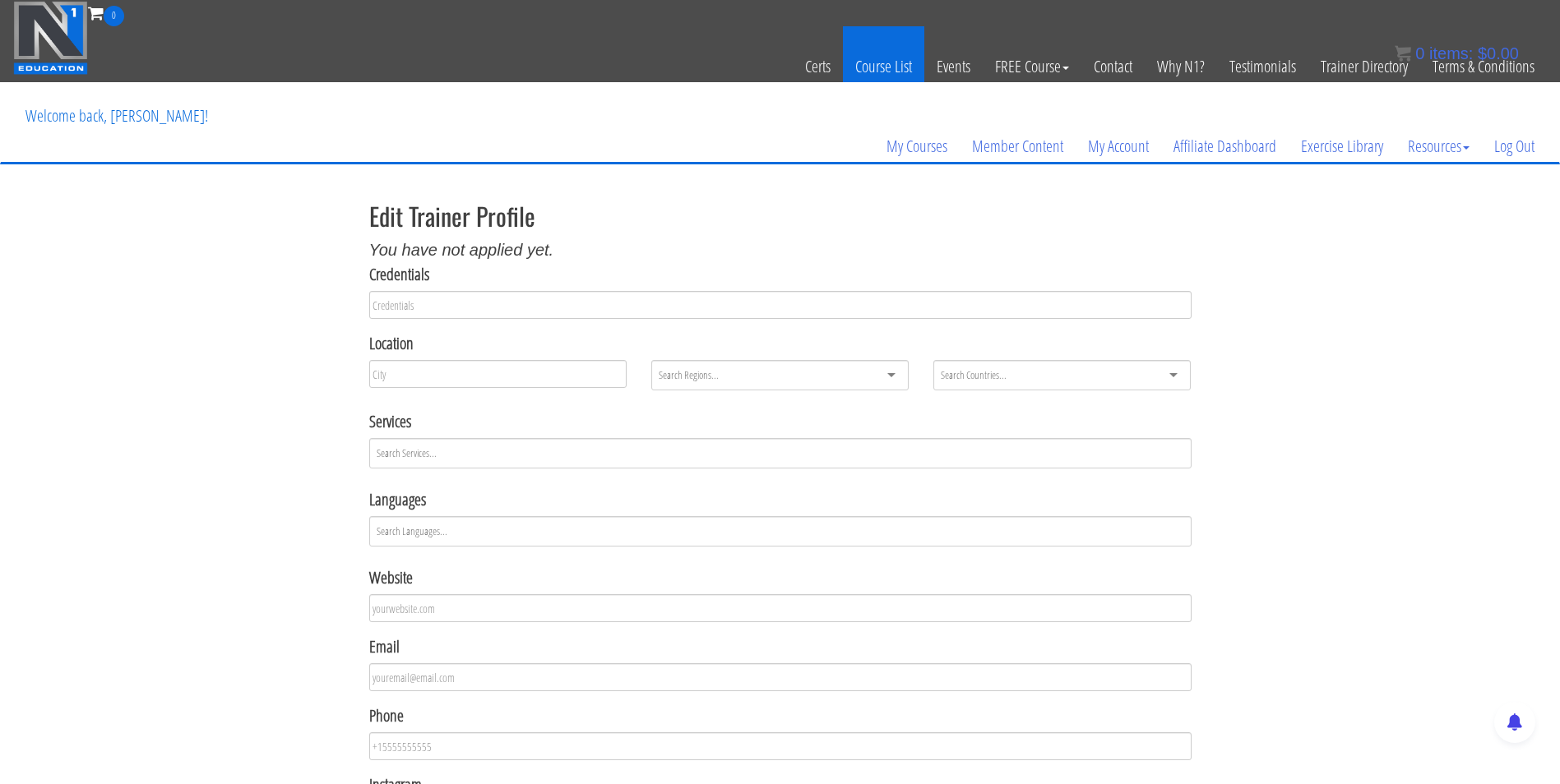
click at [886, 64] on link "Course List" at bounding box center [884, 67] width 82 height 81
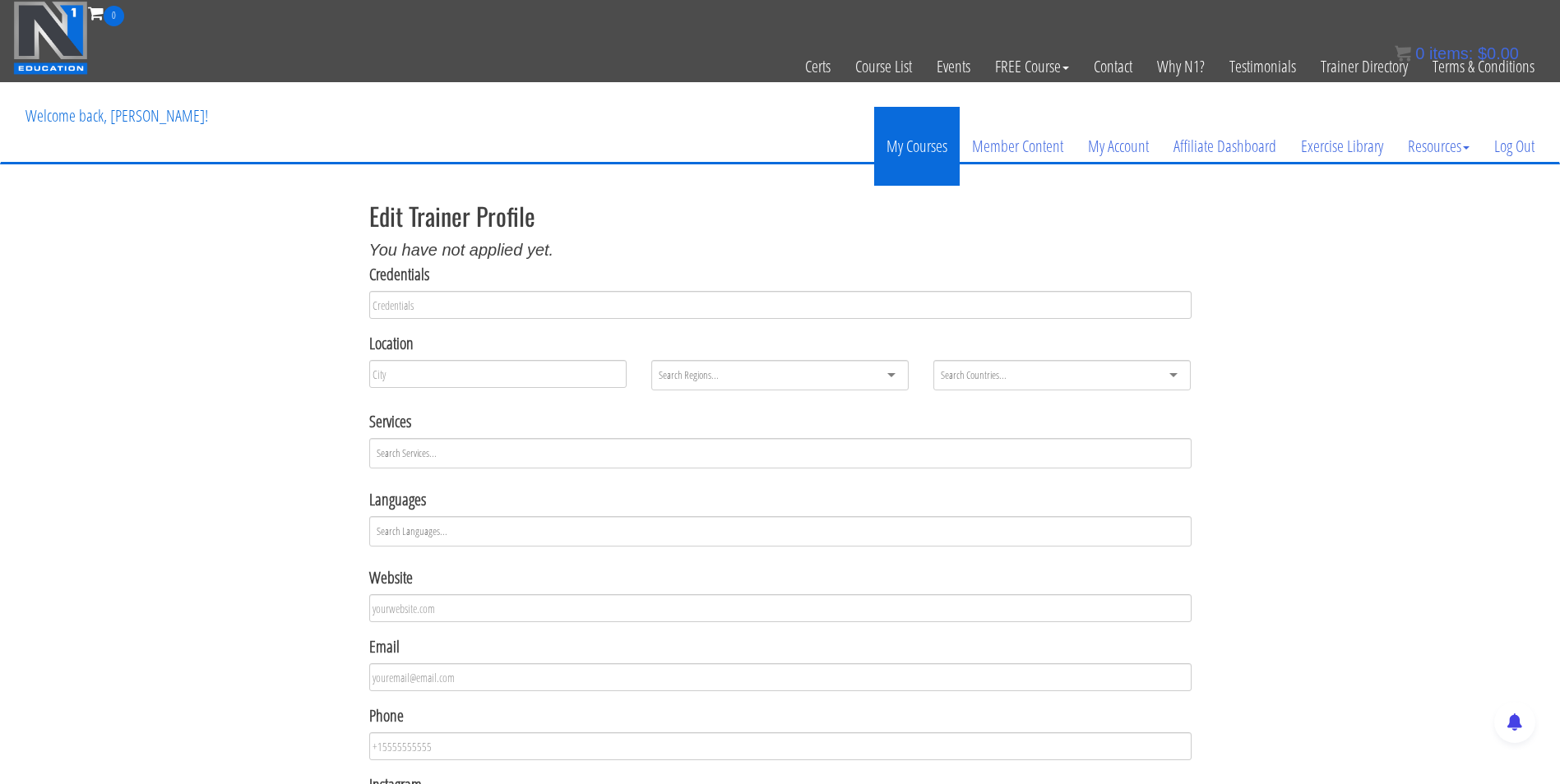
click at [911, 150] on link "My Courses" at bounding box center [917, 145] width 85 height 79
